Goal: Entertainment & Leisure: Consume media (video, audio)

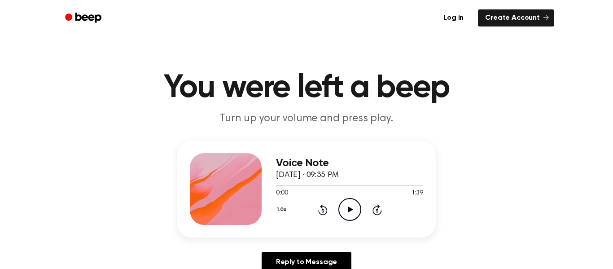
click at [350, 209] on icon at bounding box center [350, 209] width 5 height 6
click at [355, 215] on icon "Play Audio" at bounding box center [349, 209] width 23 height 23
click at [346, 209] on icon "Play Audio" at bounding box center [349, 209] width 23 height 23
